Goal: Find specific page/section: Find specific page/section

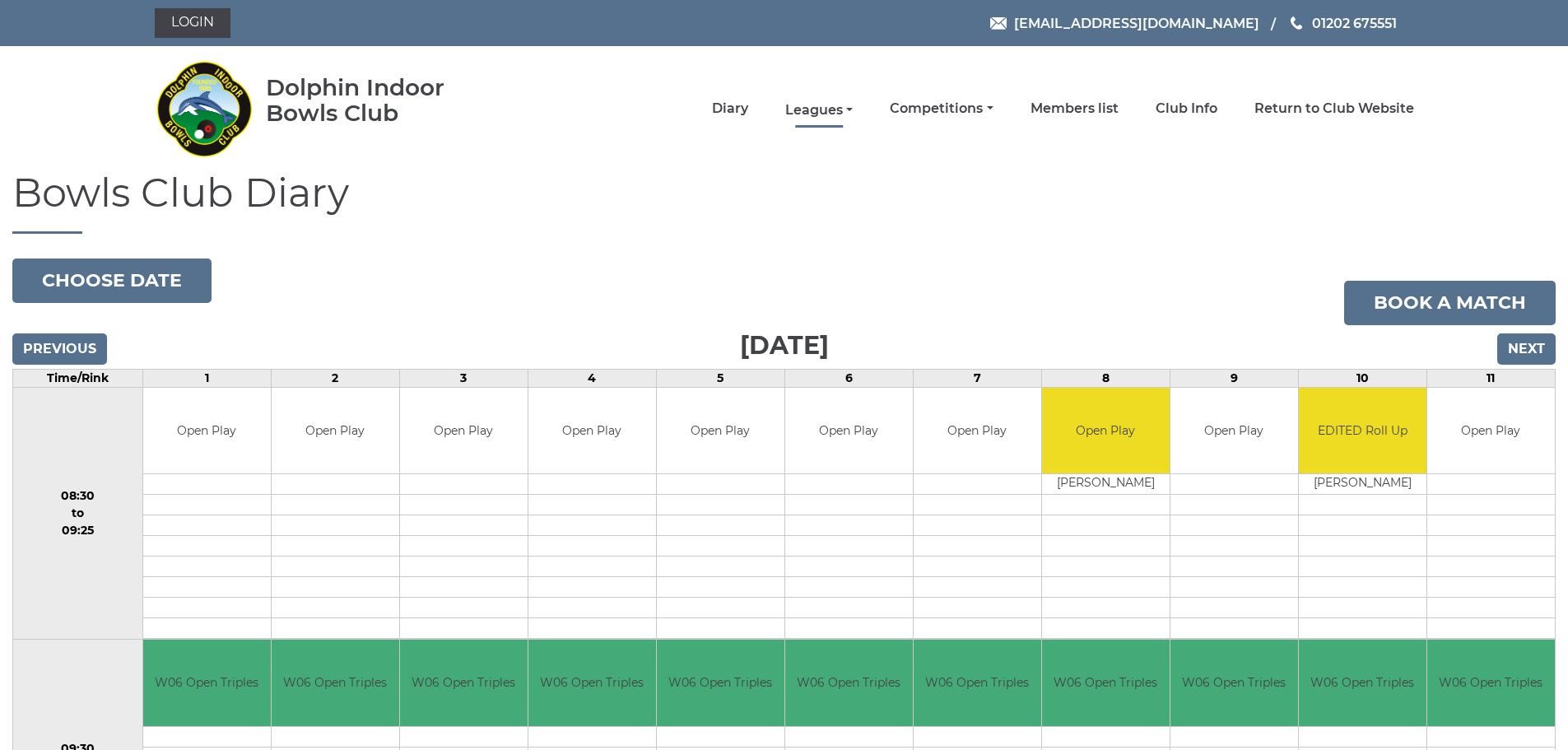
click at [826, 109] on link "Leagues" at bounding box center [819, 110] width 68 height 18
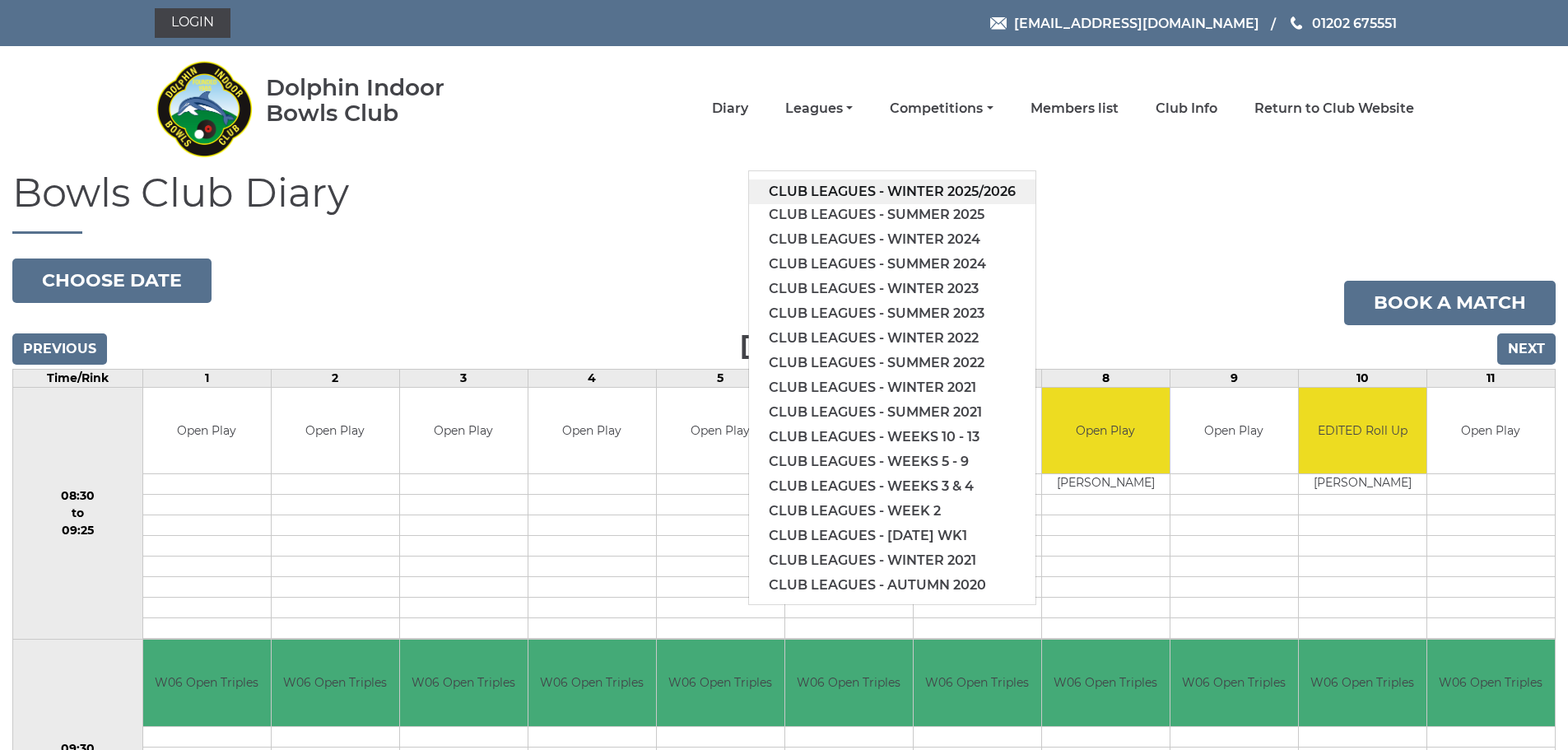
click at [830, 189] on link "Club leagues - Winter 2025/2026" at bounding box center [892, 191] width 286 height 24
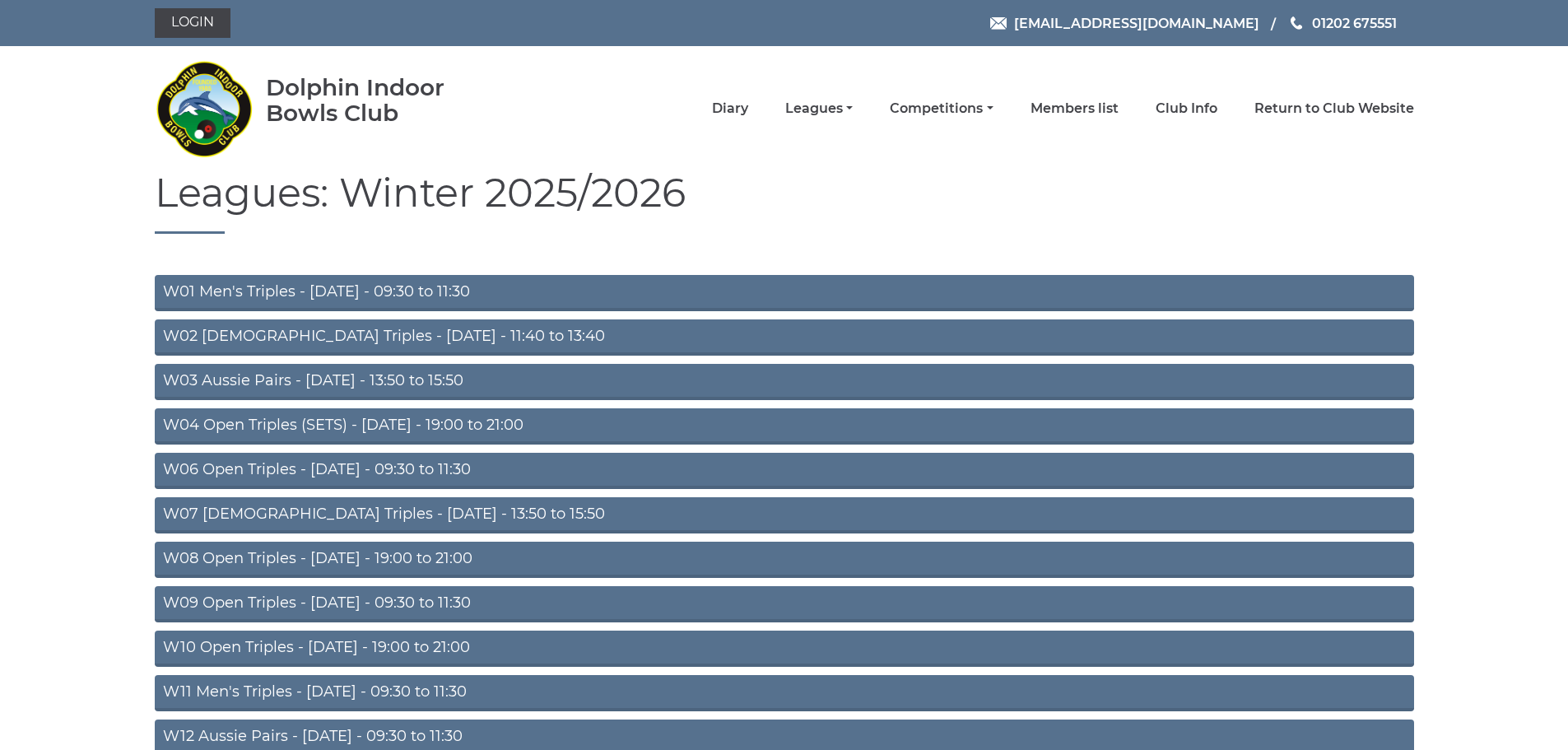
click at [503, 465] on link "W06 Open Triples - Tuesday - 09:30 to 11:30" at bounding box center [784, 470] width 1259 height 36
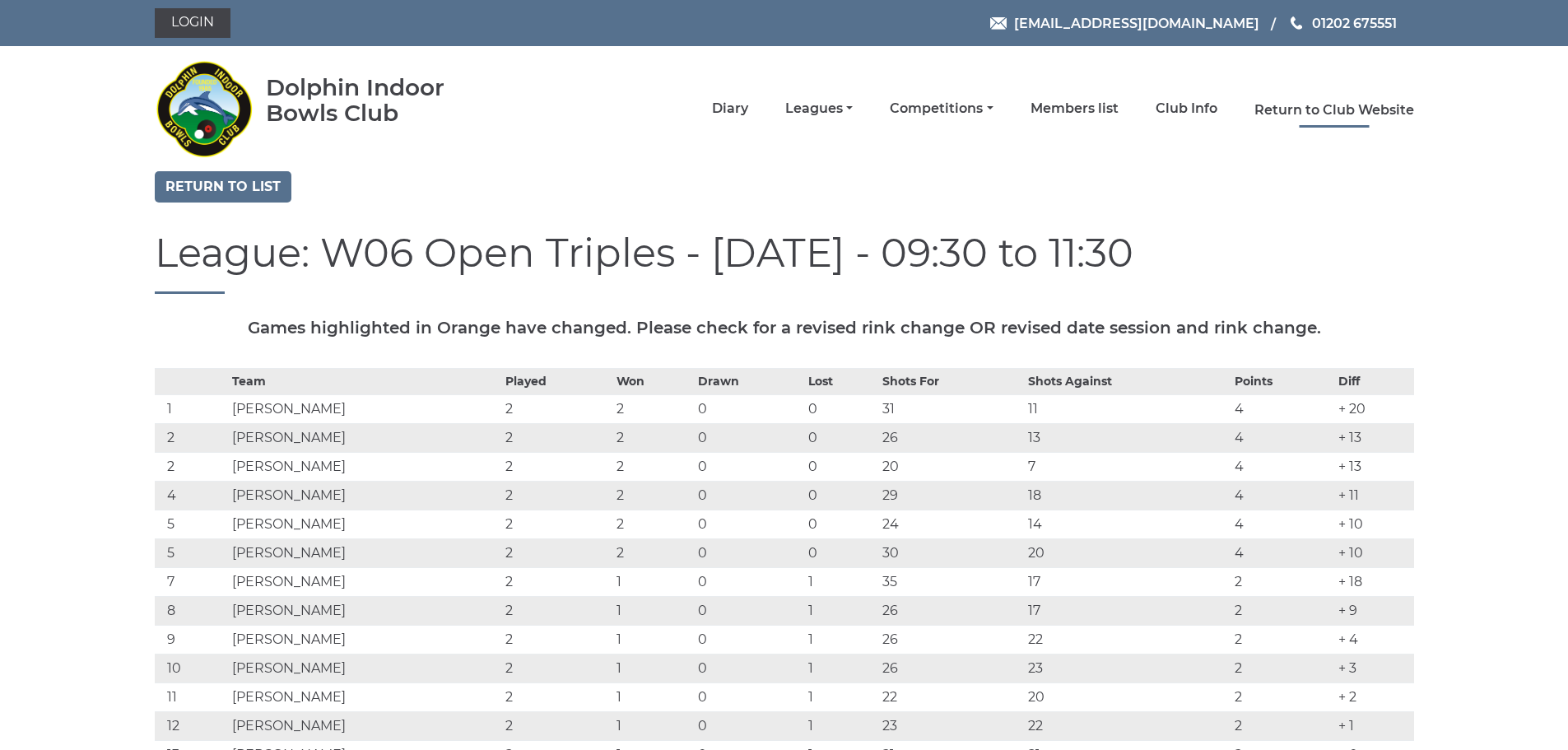
click at [1335, 107] on link "Return to Club Website" at bounding box center [1333, 110] width 160 height 18
